Goal: Information Seeking & Learning: Find specific fact

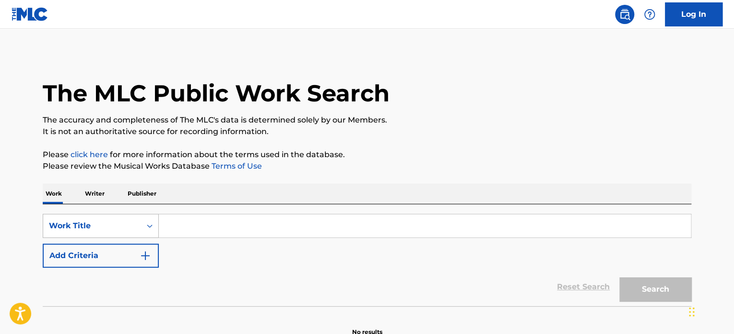
click at [115, 226] on div "Work Title" at bounding box center [101, 226] width 116 height 24
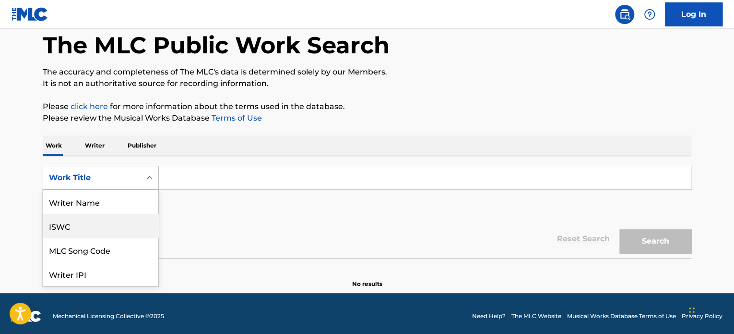
click at [73, 224] on div "ISWC" at bounding box center [100, 226] width 115 height 24
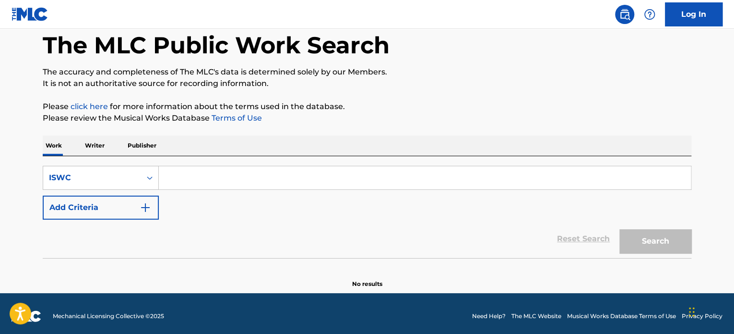
click at [205, 162] on div "SearchWithCriteria426fef7e-a6fb-4a4f-b3a0-9005bfa1c97c ISWC Add Criteria Reset …" at bounding box center [367, 207] width 649 height 102
click at [204, 179] on input "Search Form" at bounding box center [425, 177] width 532 height 23
paste input "T0715203396"
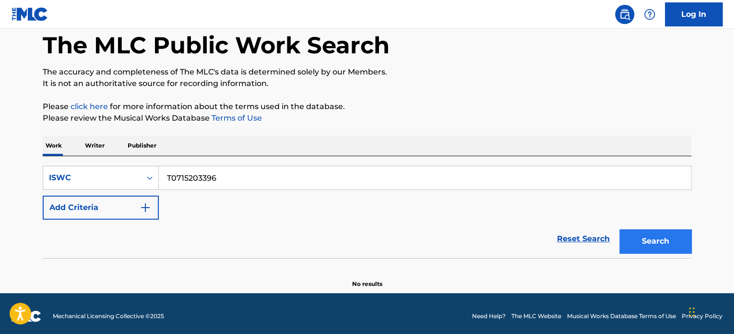
type input "T0715203396"
click at [651, 239] on button "Search" at bounding box center [656, 241] width 72 height 24
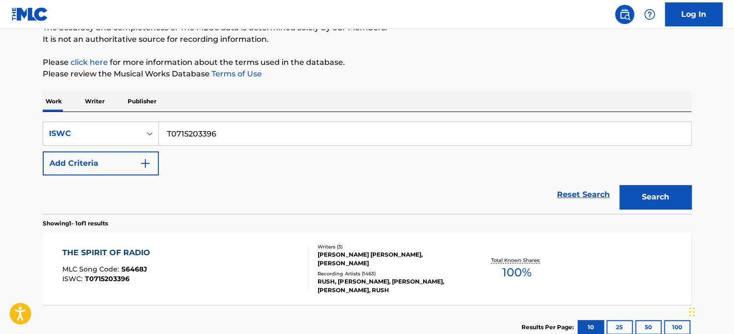
scroll to position [158, 0]
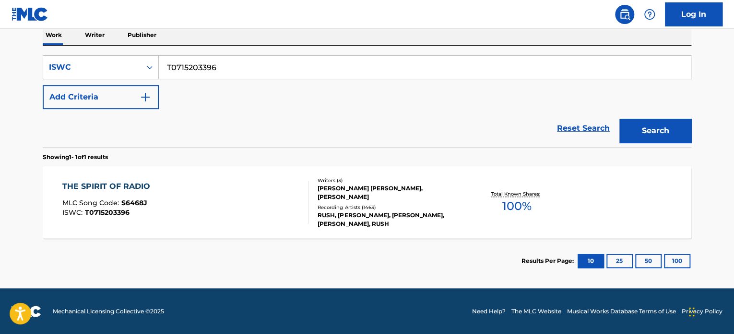
click at [371, 197] on div "[PERSON_NAME] [PERSON_NAME], [PERSON_NAME]" at bounding box center [390, 192] width 145 height 17
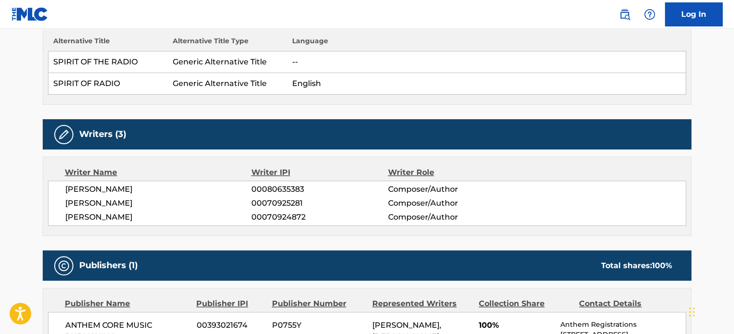
scroll to position [288, 0]
